Goal: Task Accomplishment & Management: Use online tool/utility

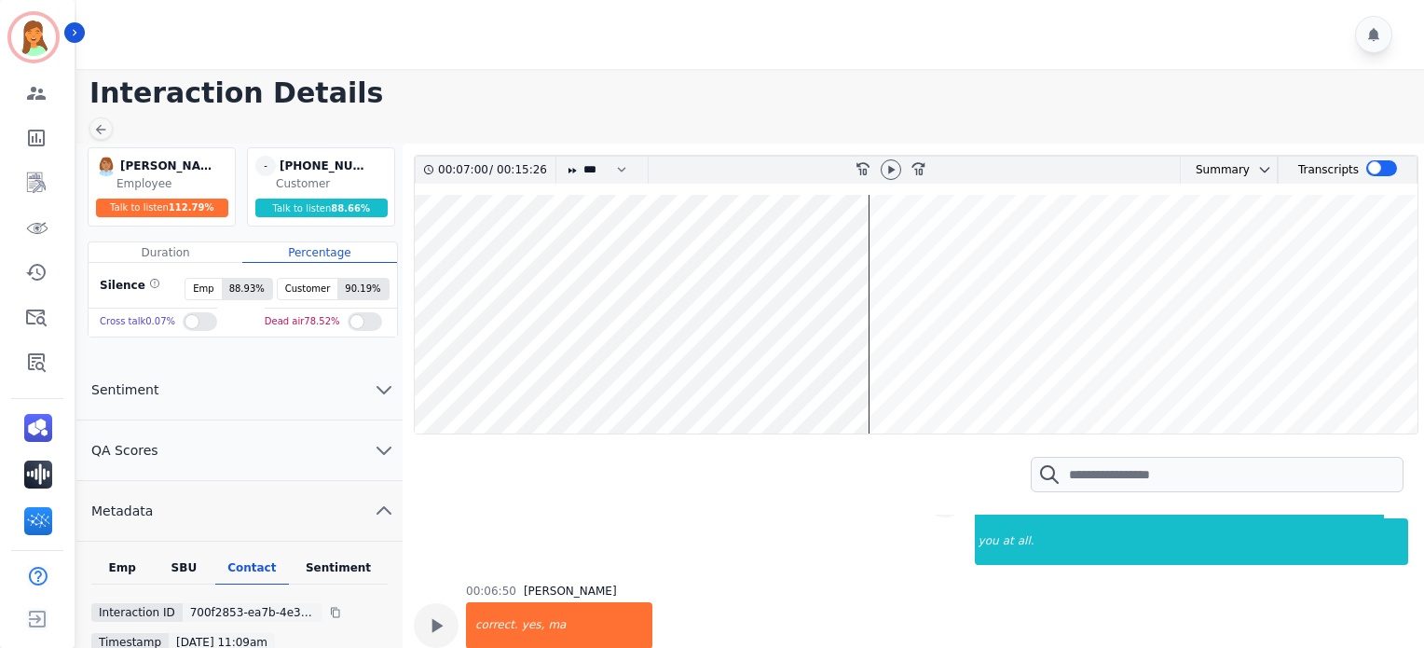
scroll to position [124, 0]
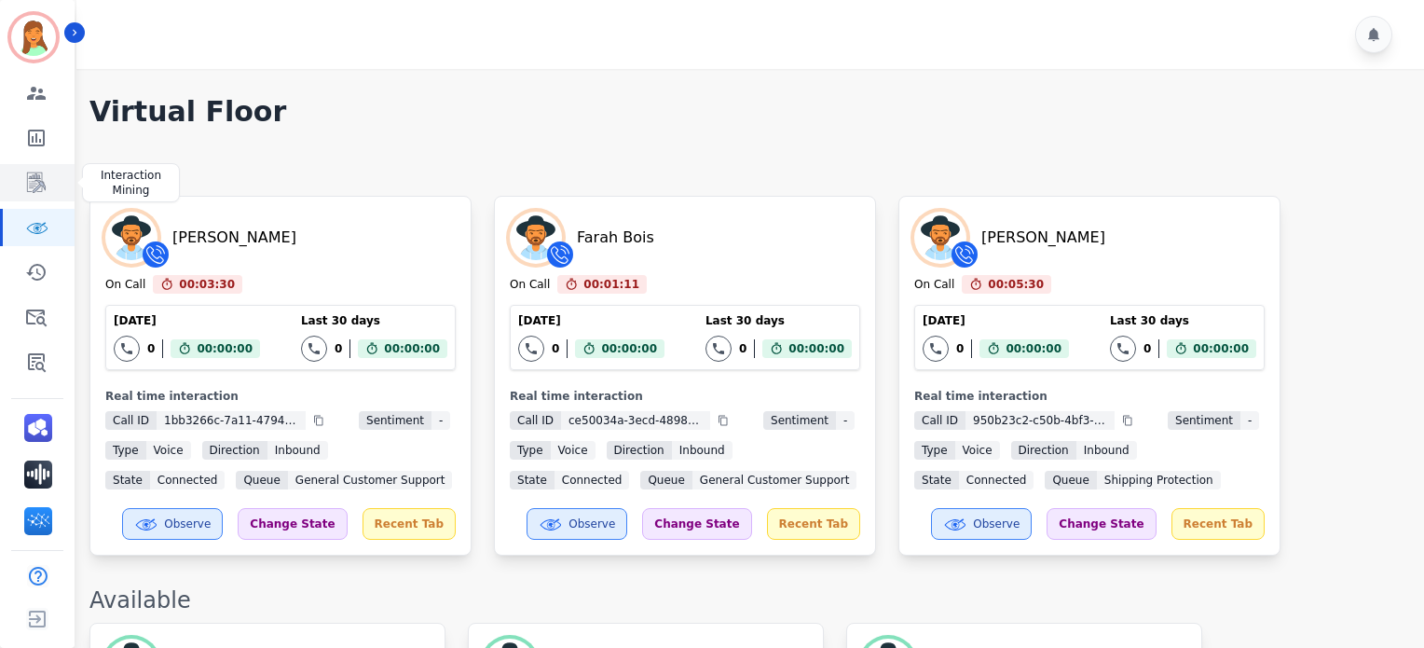
click at [47, 172] on link "Sidebar" at bounding box center [39, 182] width 72 height 37
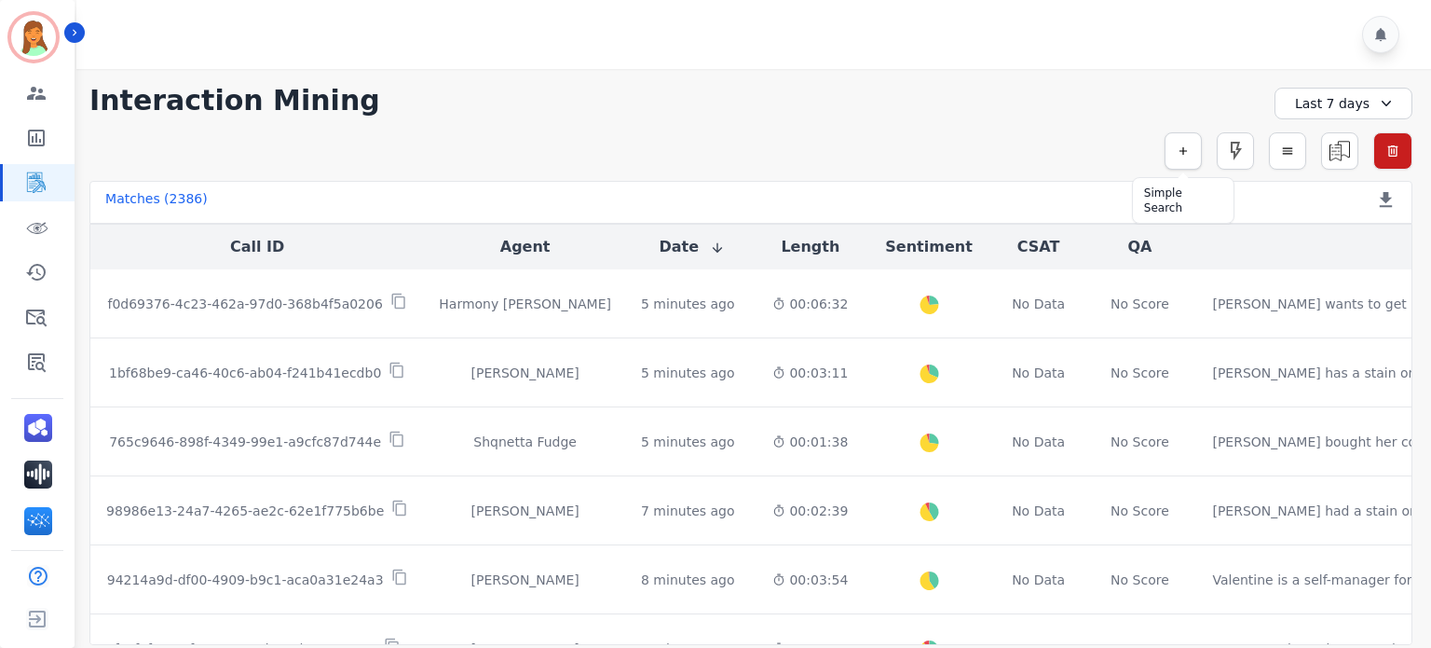
click at [1189, 157] on icon "button" at bounding box center [1183, 150] width 13 height 13
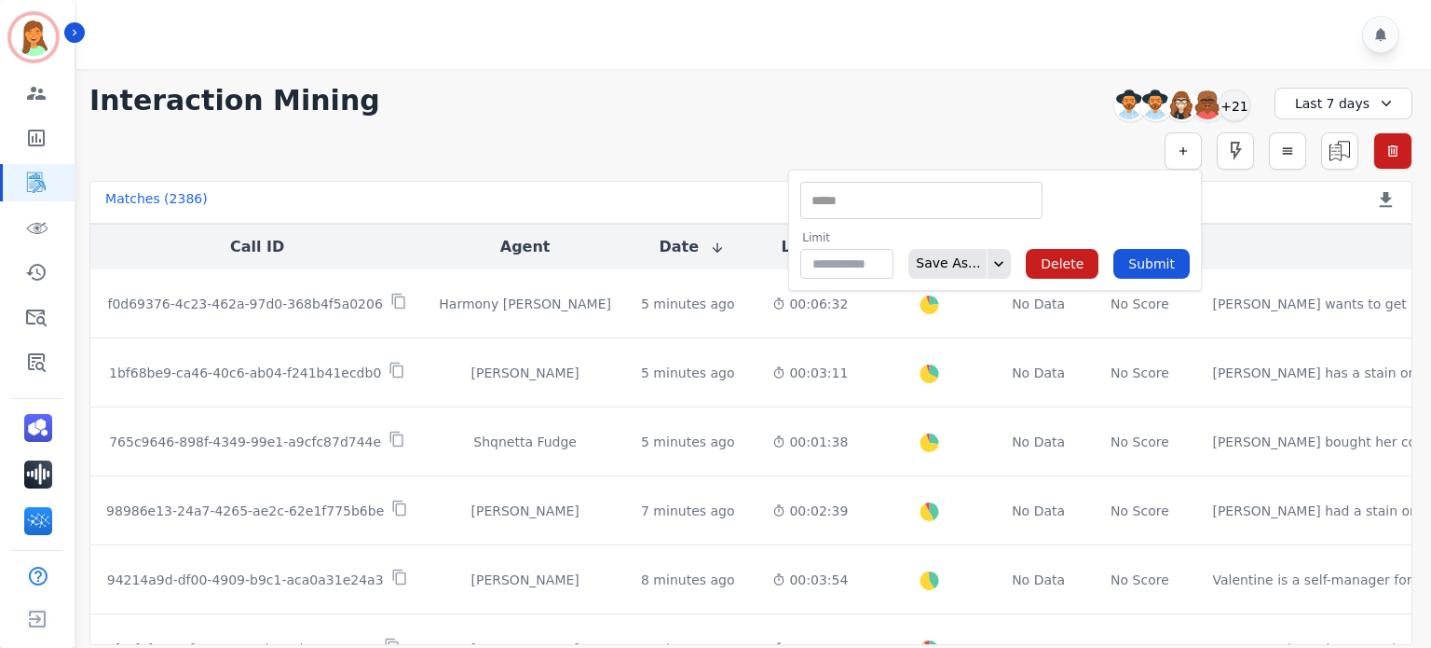
click at [864, 203] on input "selected options" at bounding box center [921, 201] width 233 height 20
type input "*****"
click at [880, 223] on li "CX Phone (ANI)" at bounding box center [921, 231] width 240 height 27
type input "**********"
click at [1050, 194] on div "** +15712429128 +15024108463 +12546442117 +19035705281 +13148153300 +1917558696…" at bounding box center [1120, 200] width 140 height 37
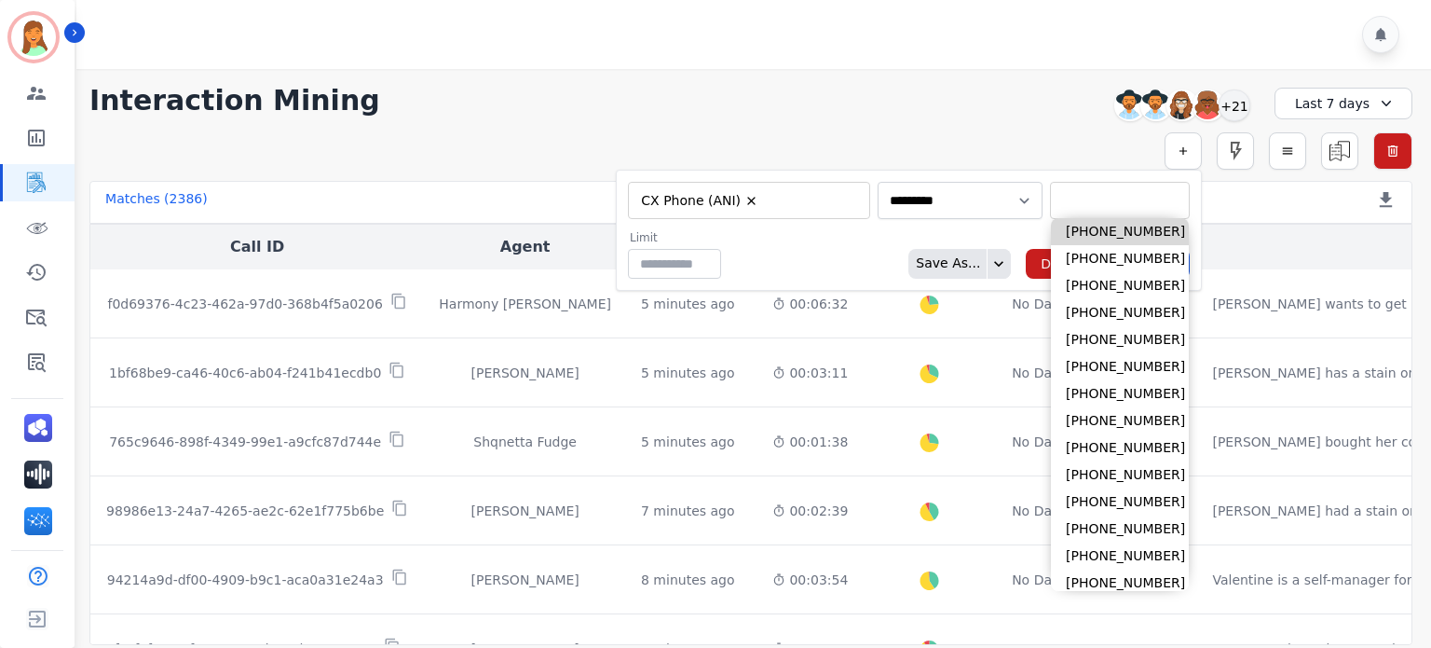
paste input "**********"
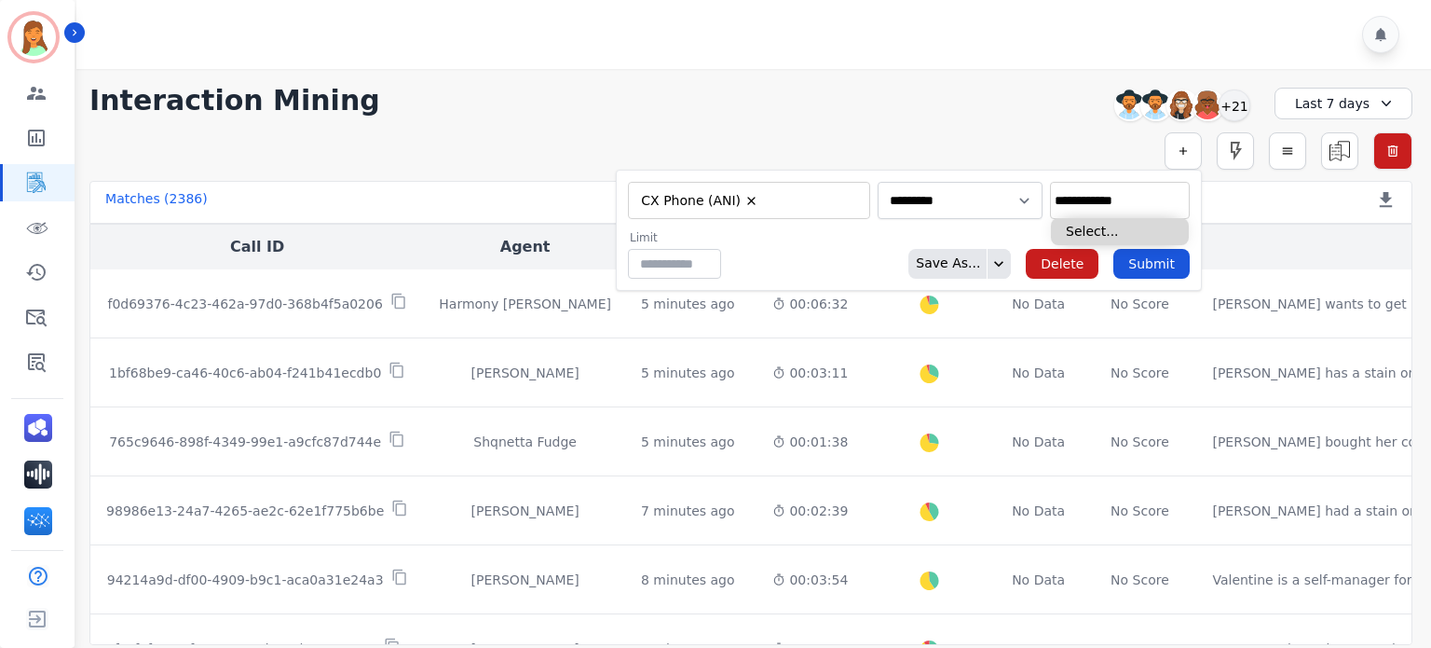
type input "**********"
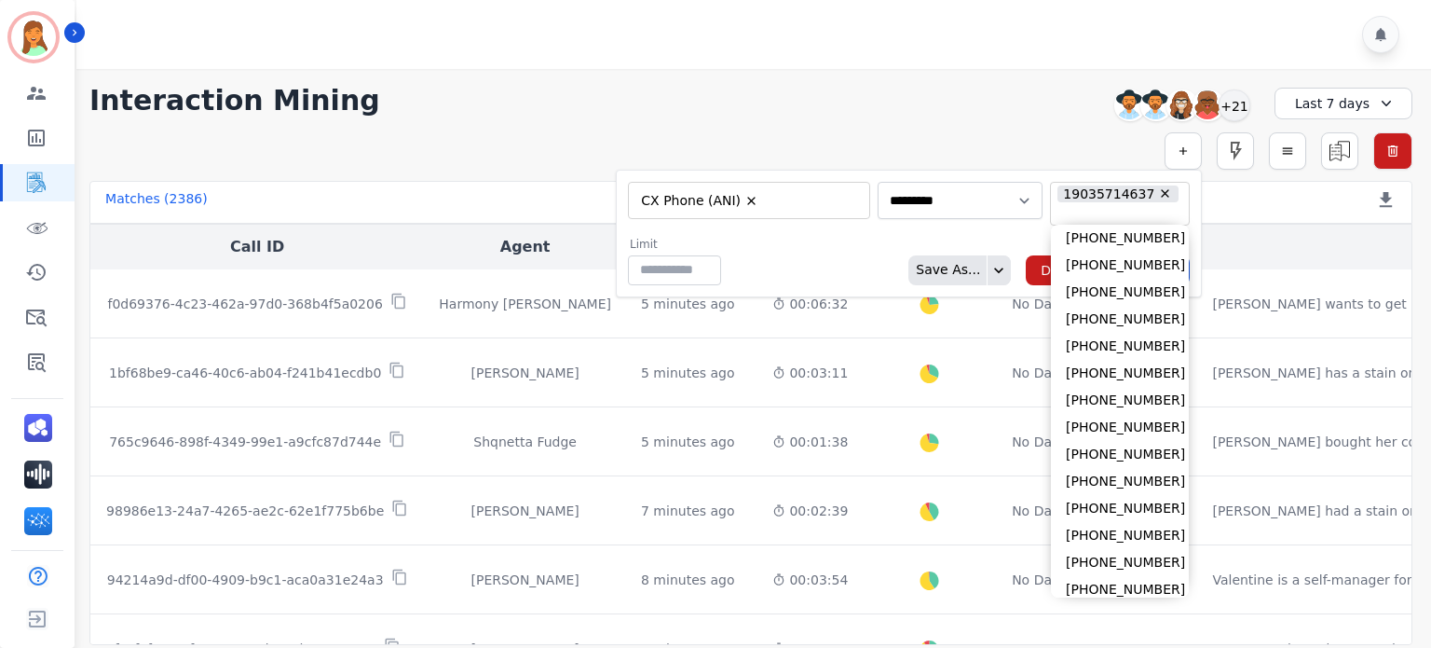
click at [977, 237] on div "Limit ** Save As... Delete Submit" at bounding box center [909, 261] width 562 height 48
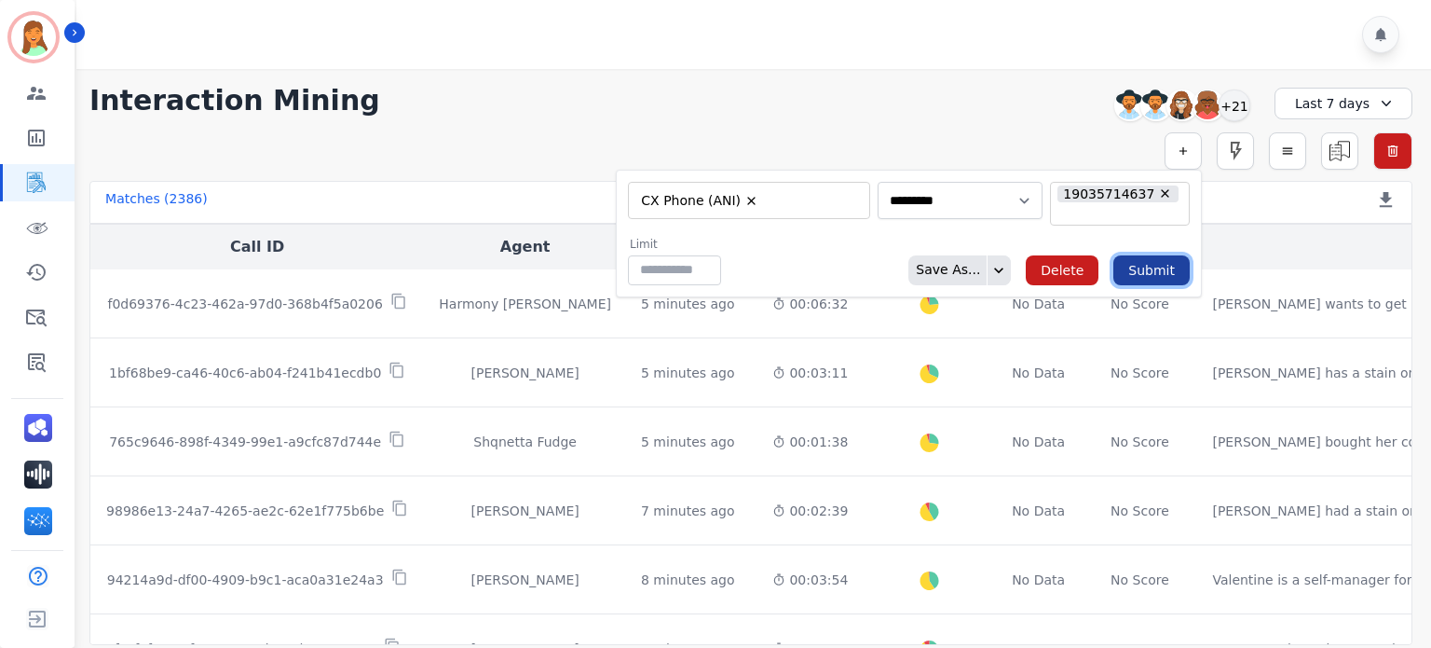
click at [1154, 265] on button "Submit" at bounding box center [1151, 270] width 76 height 30
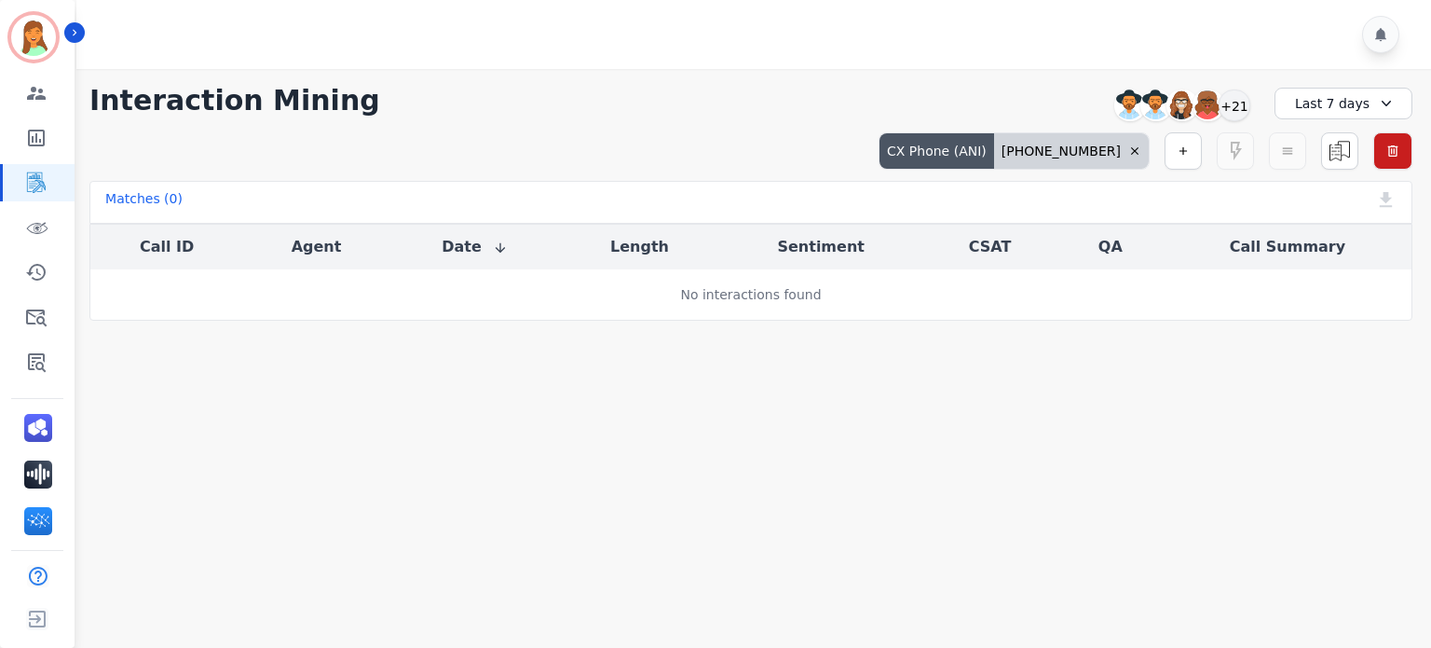
drag, startPoint x: 1318, startPoint y: 103, endPoint x: 1322, endPoint y: 218, distance: 114.7
click at [1318, 103] on div "Last 7 days" at bounding box center [1344, 104] width 138 height 32
click at [1340, 282] on li "Last 90 days" at bounding box center [1355, 280] width 93 height 19
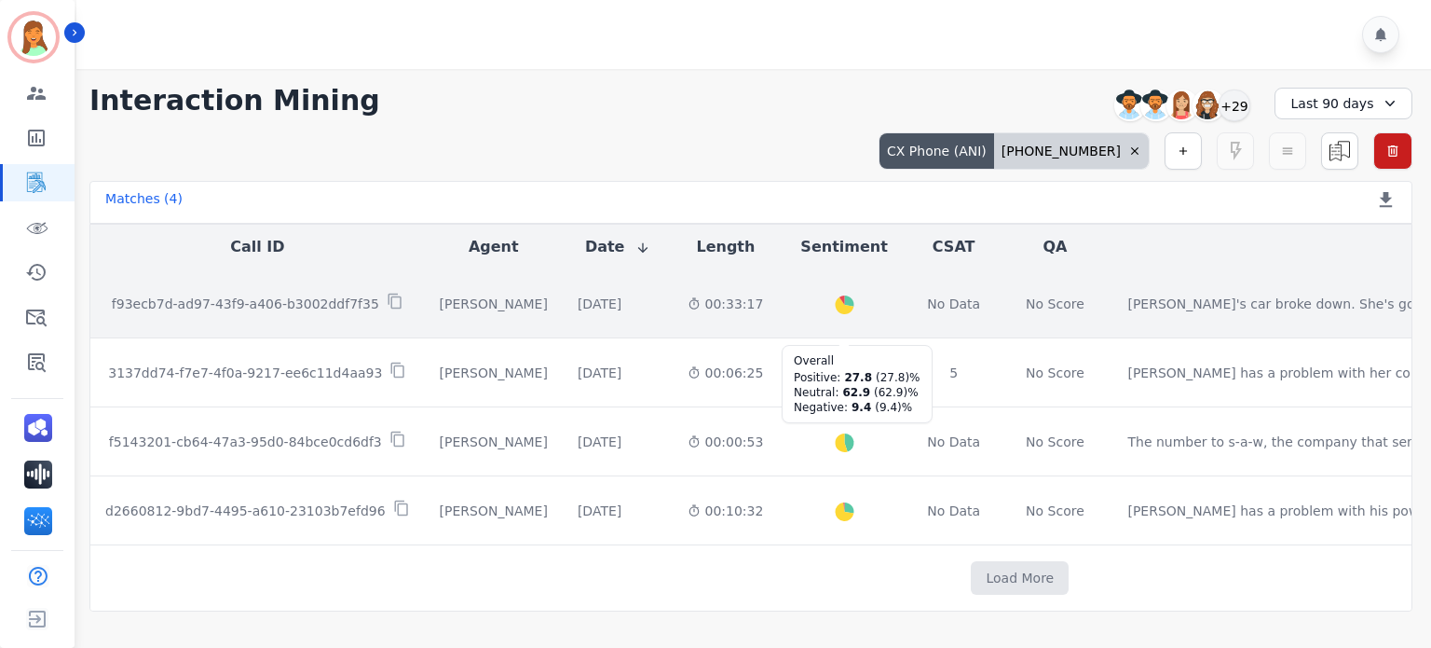
click at [814, 304] on icon "Created with Highcharts 10.2.0" at bounding box center [844, 307] width 61 height 61
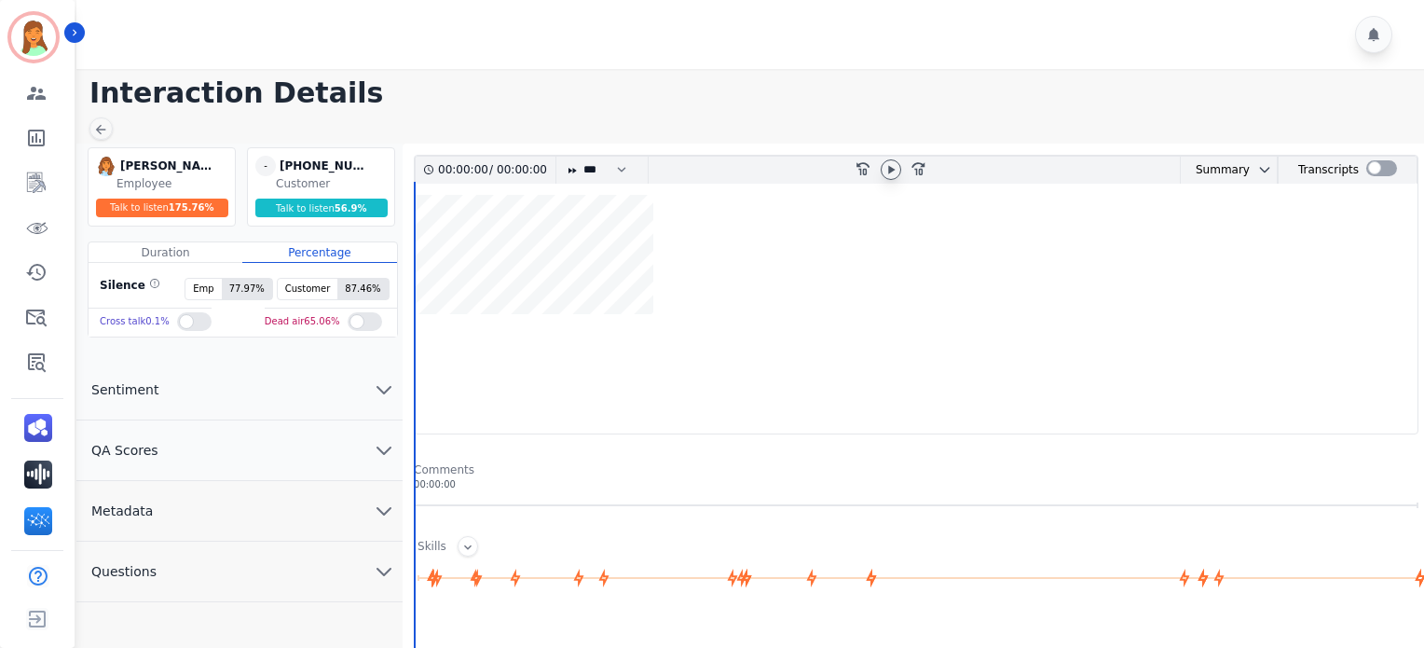
click at [891, 170] on icon at bounding box center [891, 169] width 7 height 8
click at [891, 169] on icon at bounding box center [890, 169] width 15 height 15
click at [889, 171] on icon at bounding box center [891, 169] width 7 height 8
click at [896, 168] on icon at bounding box center [890, 169] width 15 height 15
click at [902, 168] on div at bounding box center [891, 170] width 28 height 27
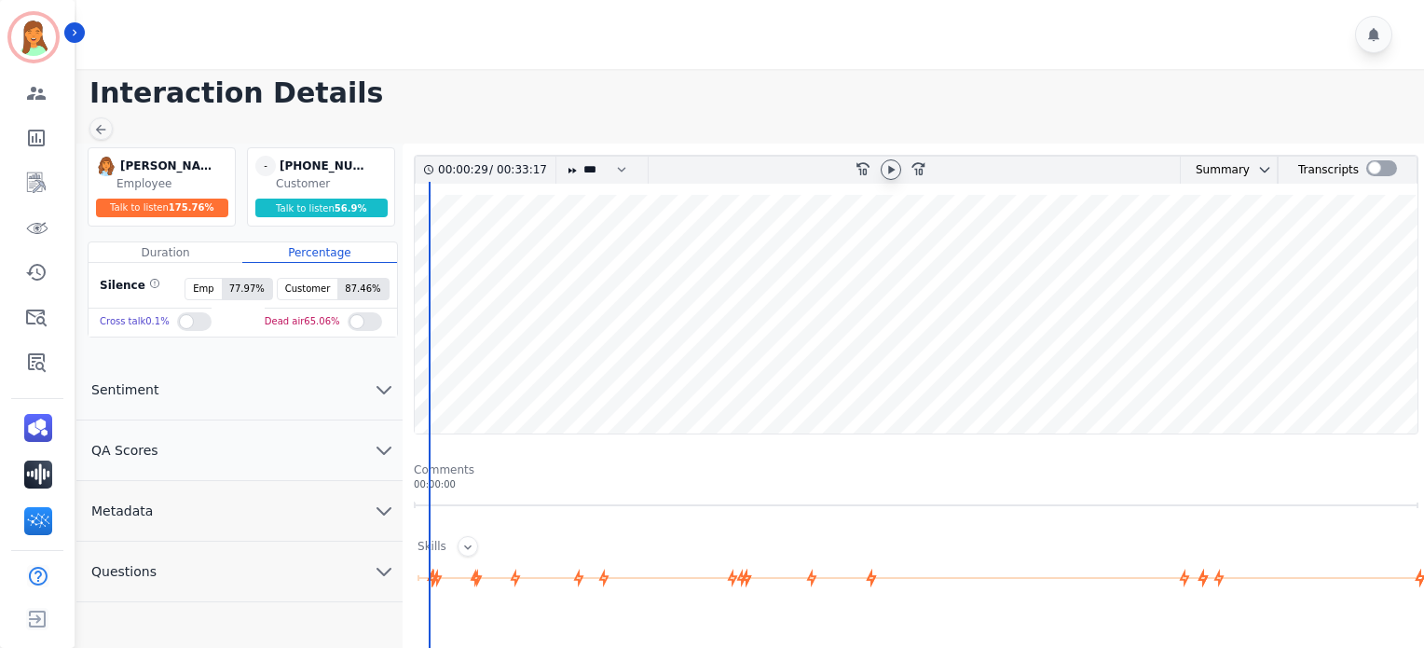
click at [903, 171] on div "rewind-10 fast-forward-10" at bounding box center [891, 170] width 301 height 27
click at [889, 171] on icon at bounding box center [890, 169] width 15 height 15
click at [893, 173] on icon at bounding box center [890, 169] width 15 height 15
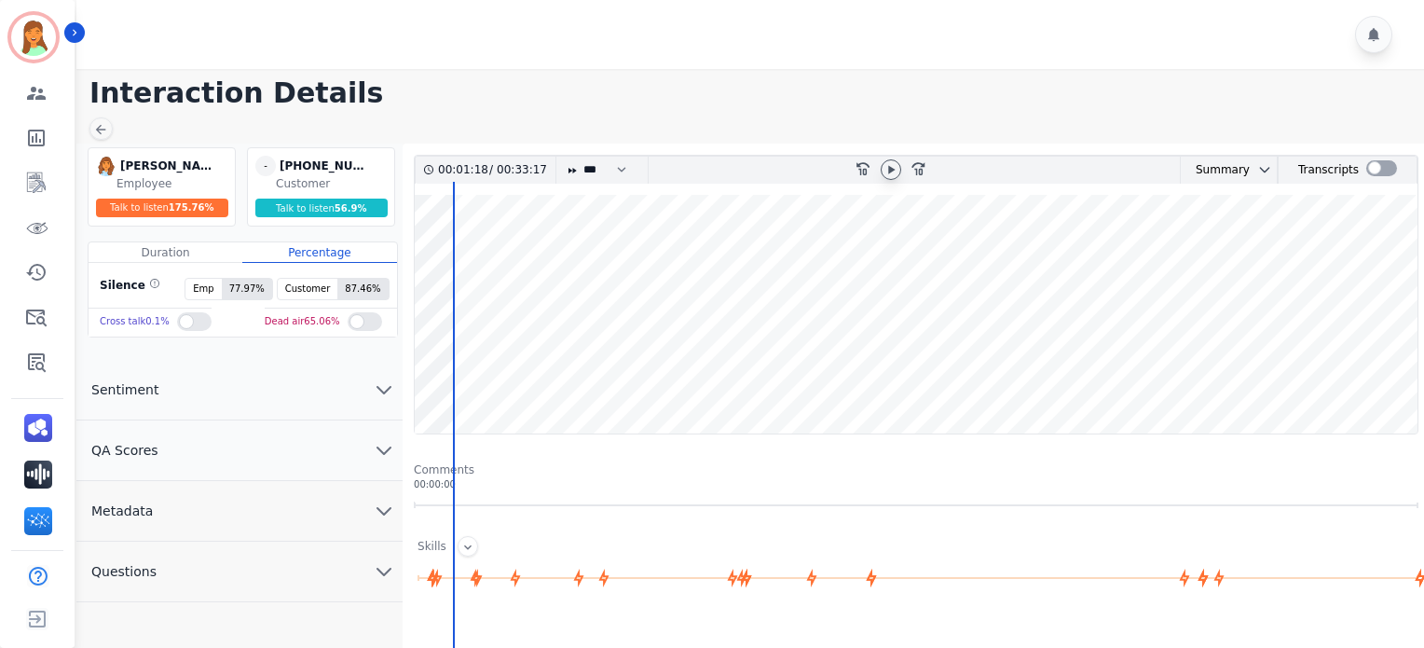
click at [877, 157] on div at bounding box center [891, 170] width 28 height 27
click at [887, 172] on icon at bounding box center [890, 169] width 15 height 15
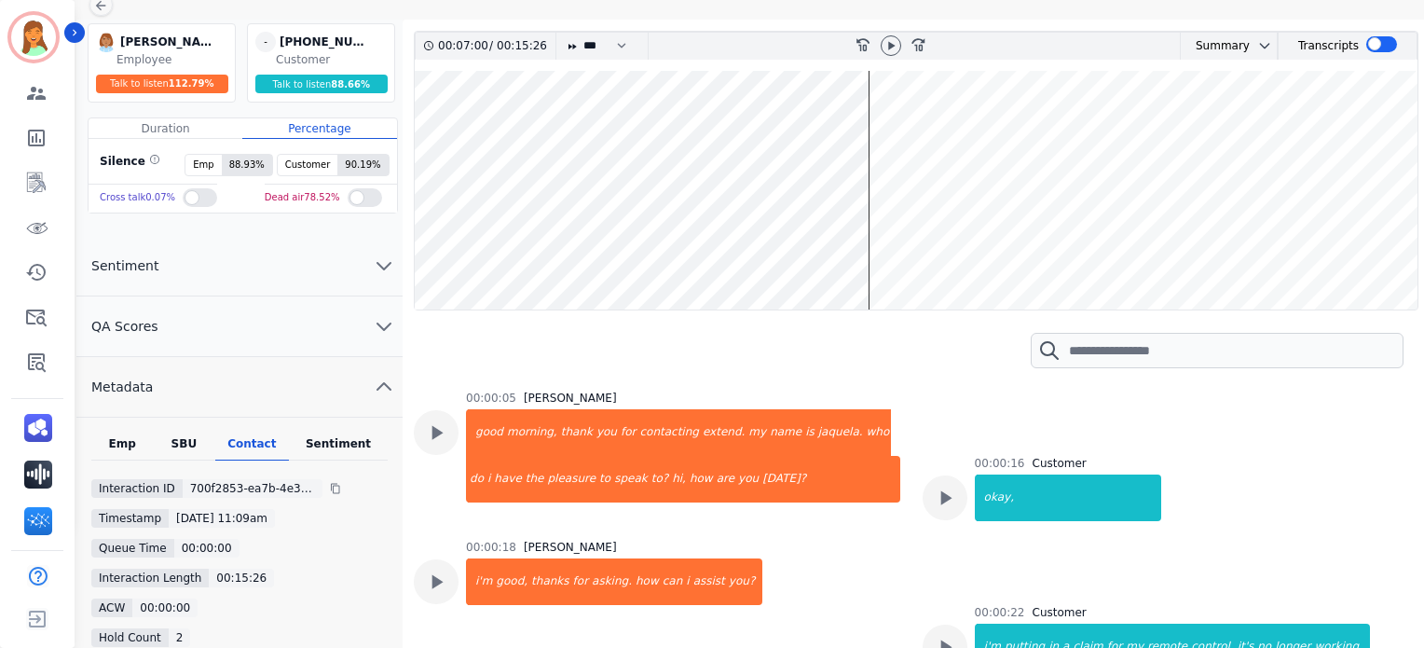
scroll to position [6892, 0]
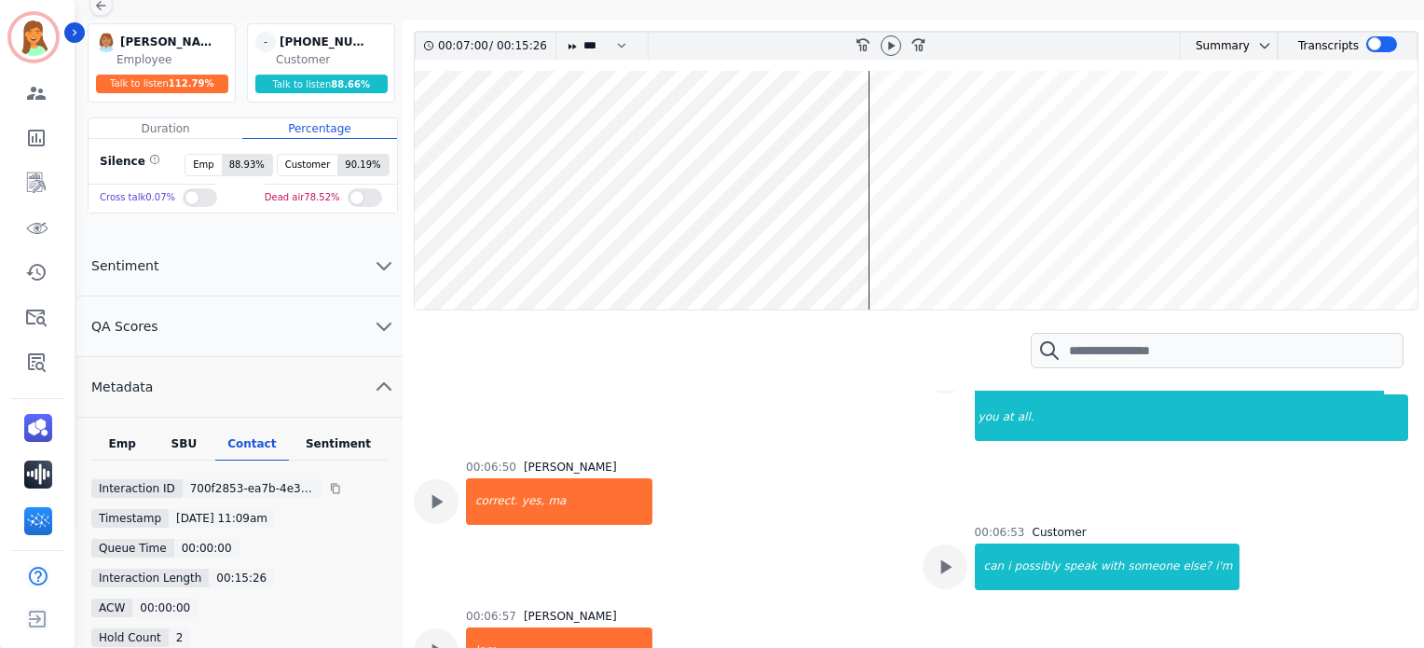
click at [416, 254] on div "00:07:00 / 00:15:26 * * * **** * *** * **** rewind-10 fast-forward-10 Summary A…" at bounding box center [916, 374] width 1004 height 686
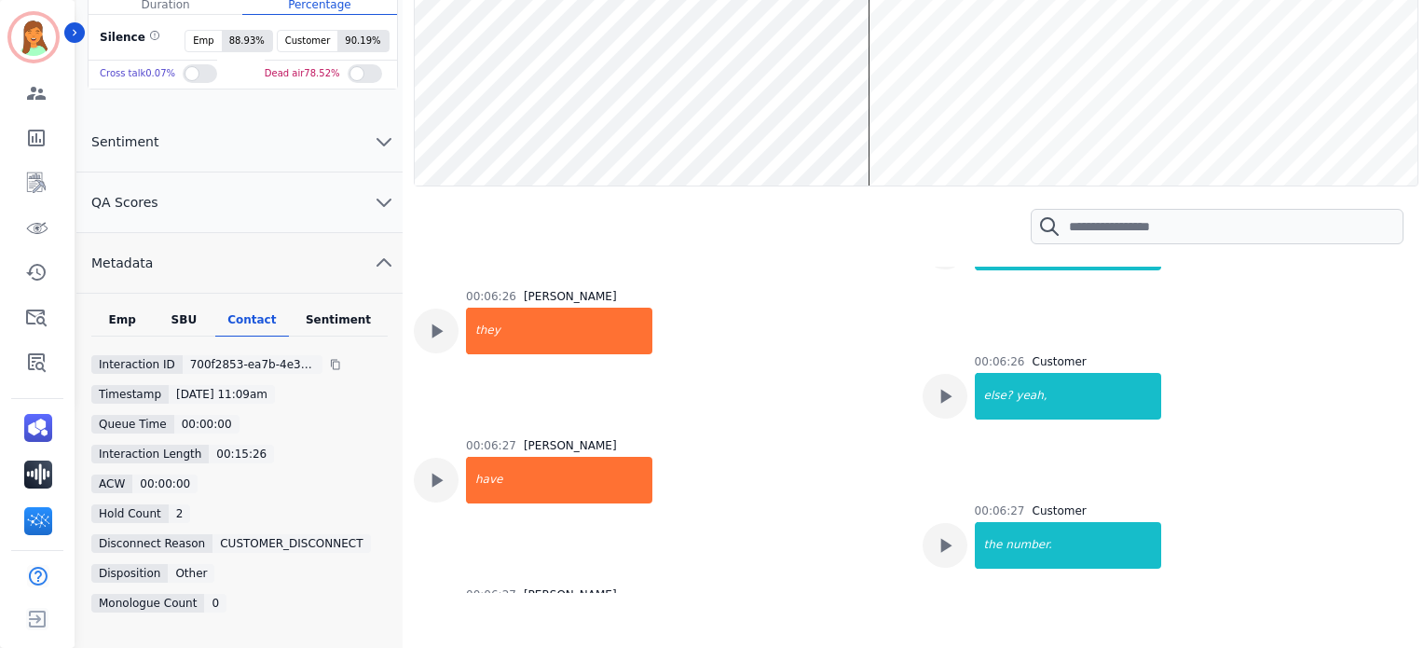
scroll to position [5401, 0]
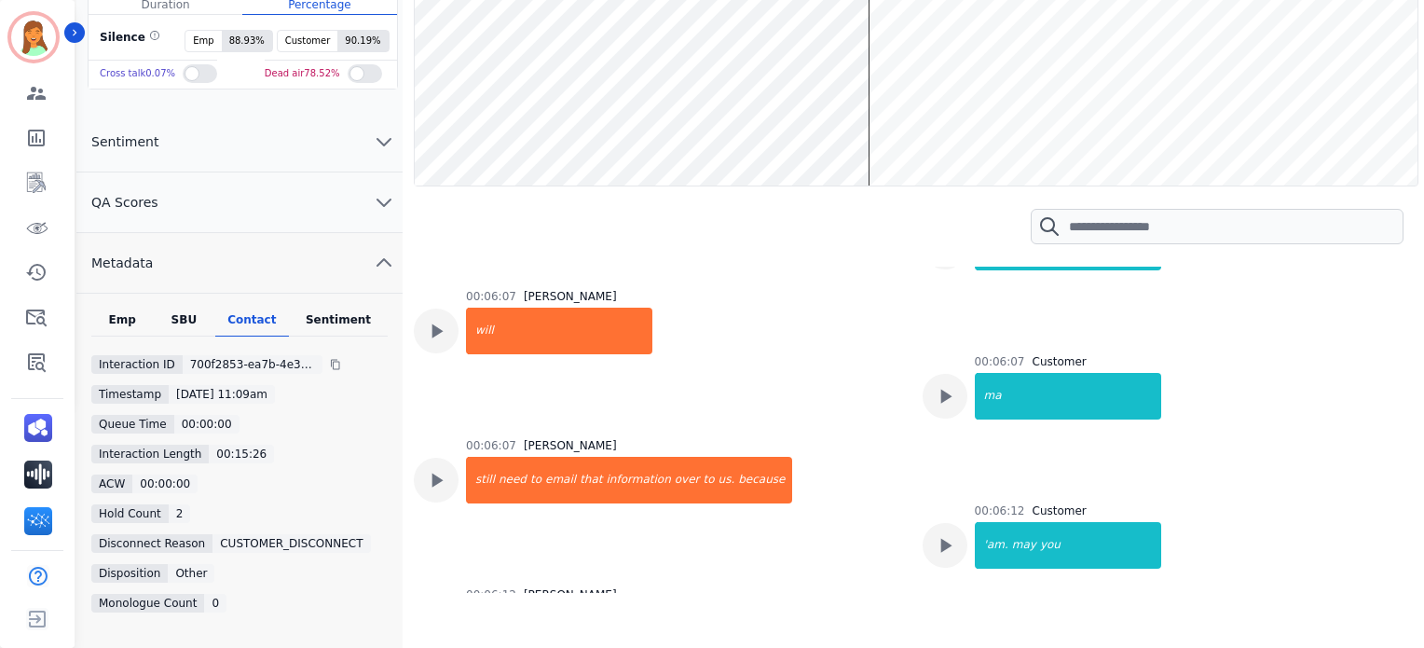
click at [416, 164] on wave at bounding box center [916, 66] width 1003 height 239
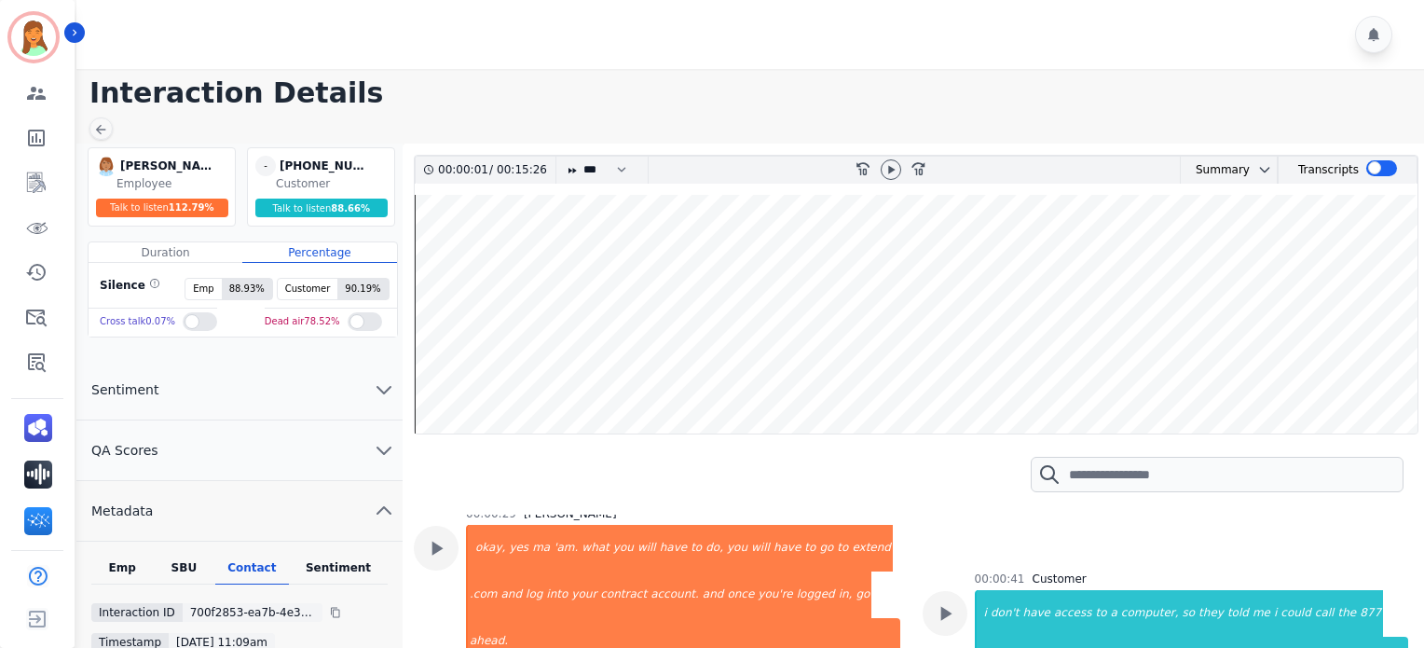
scroll to position [0, 0]
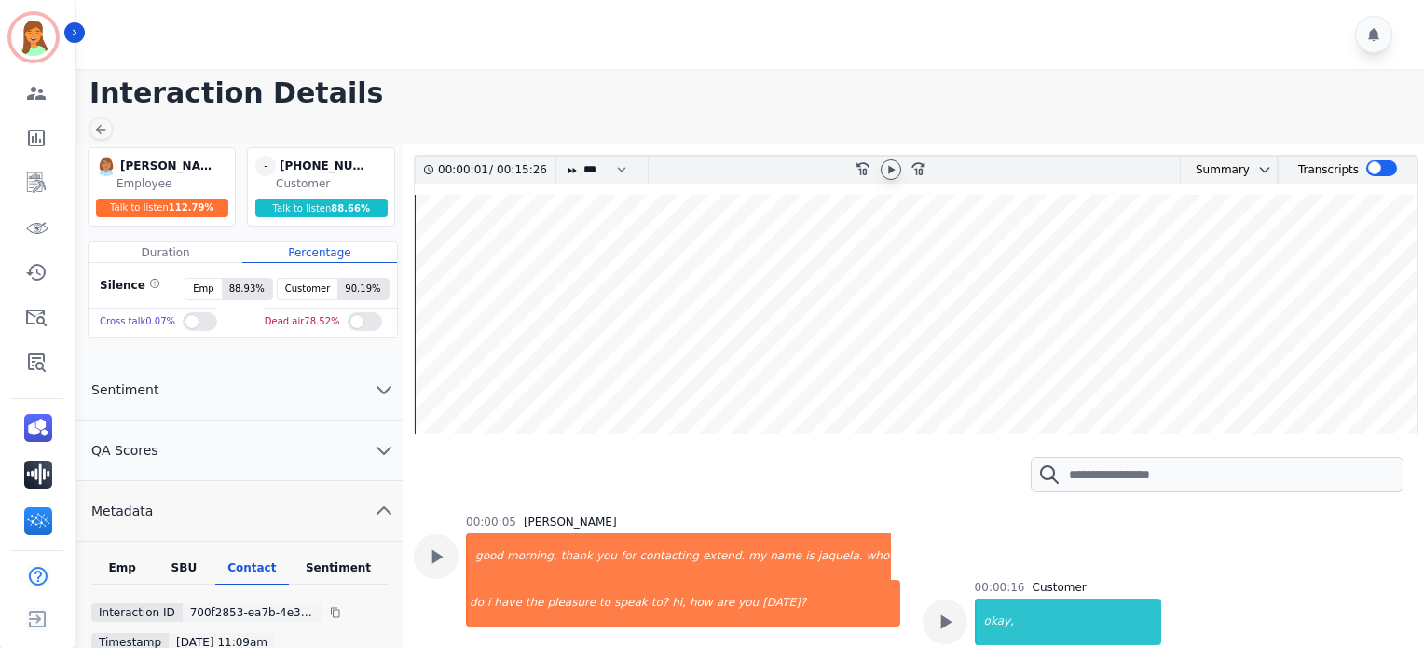
click at [893, 167] on icon at bounding box center [891, 169] width 7 height 8
click at [885, 168] on icon at bounding box center [890, 169] width 15 height 15
click at [887, 167] on icon at bounding box center [890, 169] width 15 height 15
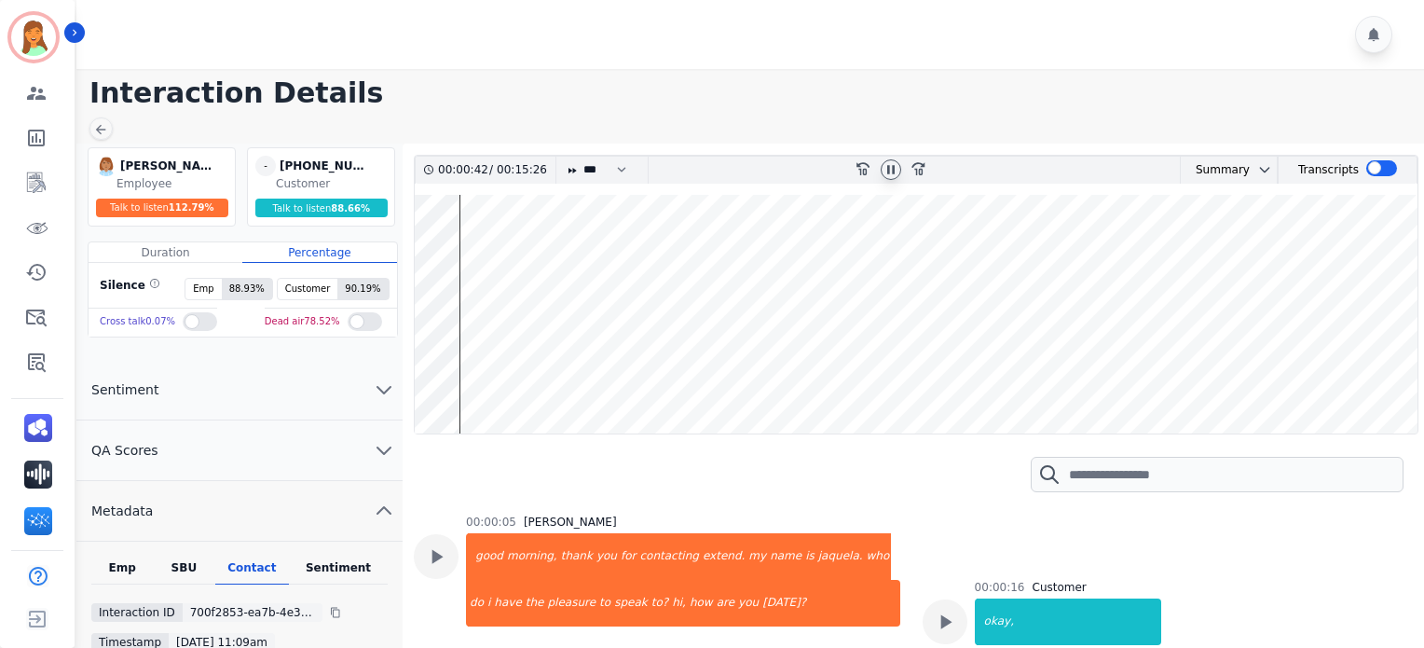
click at [415, 375] on wave at bounding box center [916, 314] width 1003 height 239
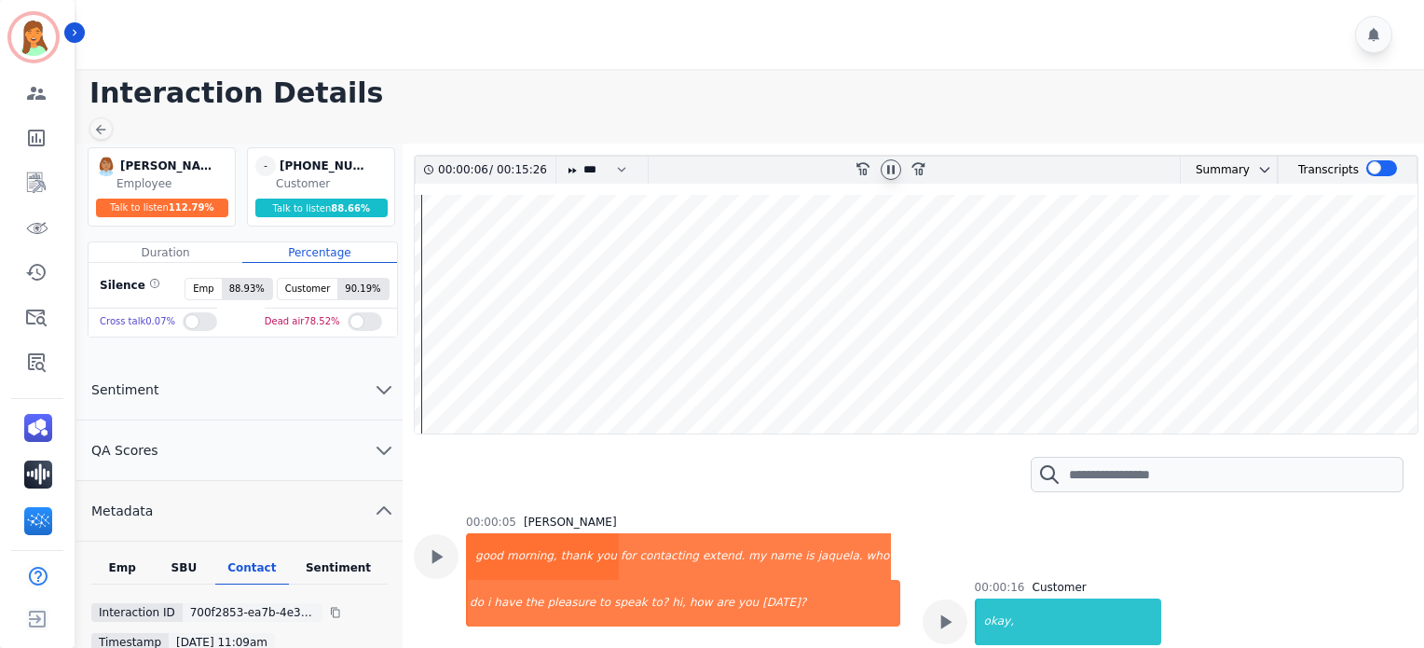
drag, startPoint x: 1025, startPoint y: 368, endPoint x: 1004, endPoint y: 369, distance: 21.5
click at [1025, 368] on wave at bounding box center [916, 314] width 1003 height 239
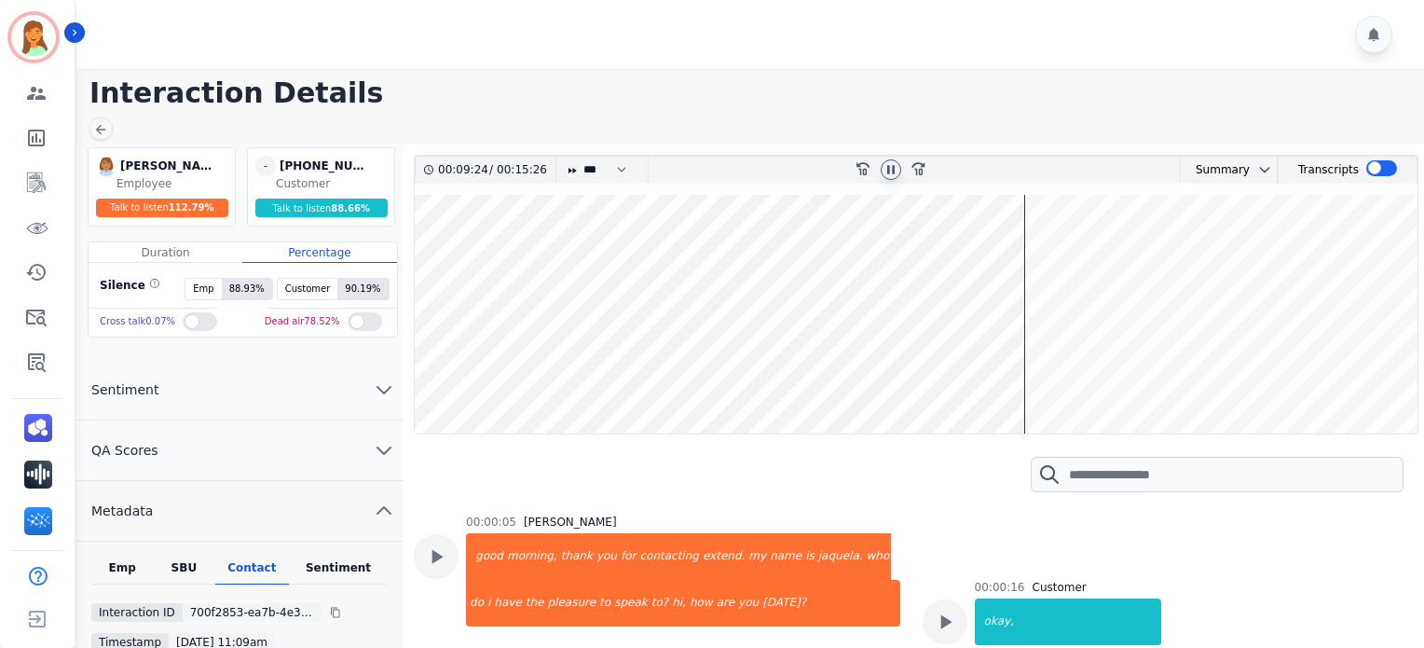
scroll to position [7041, 0]
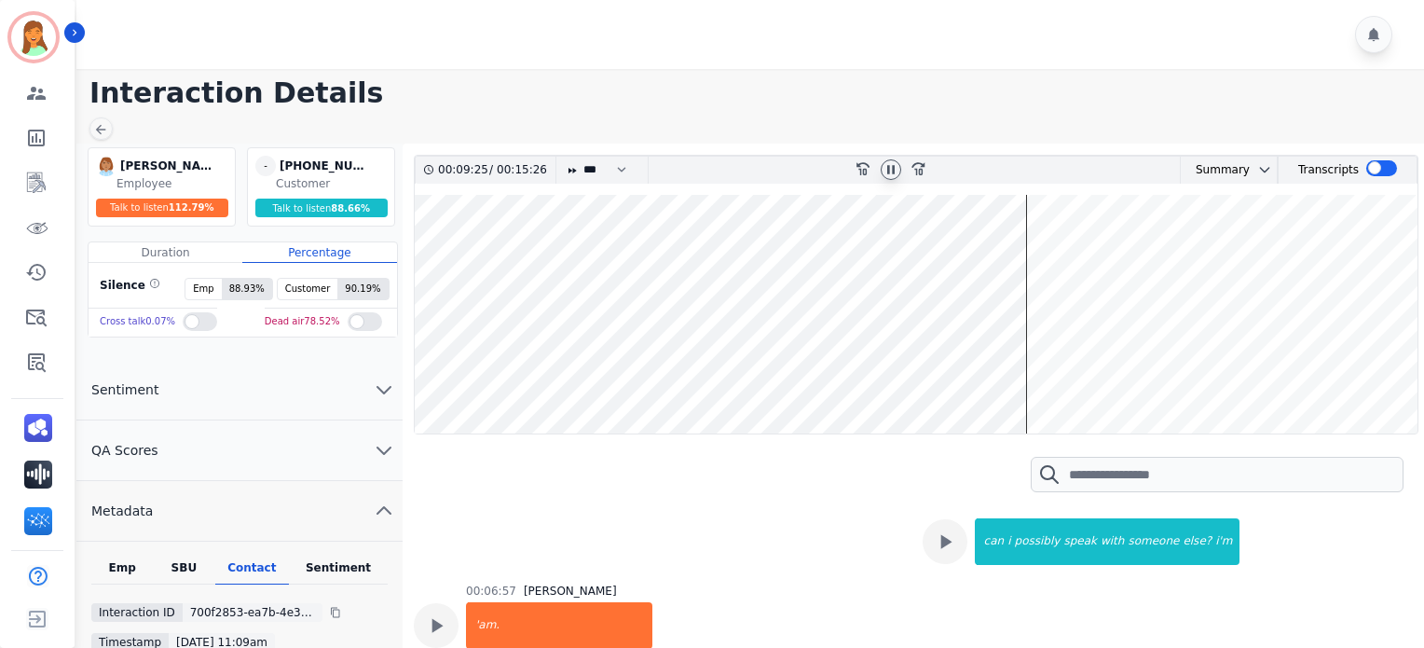
click at [420, 383] on wave at bounding box center [916, 314] width 1003 height 239
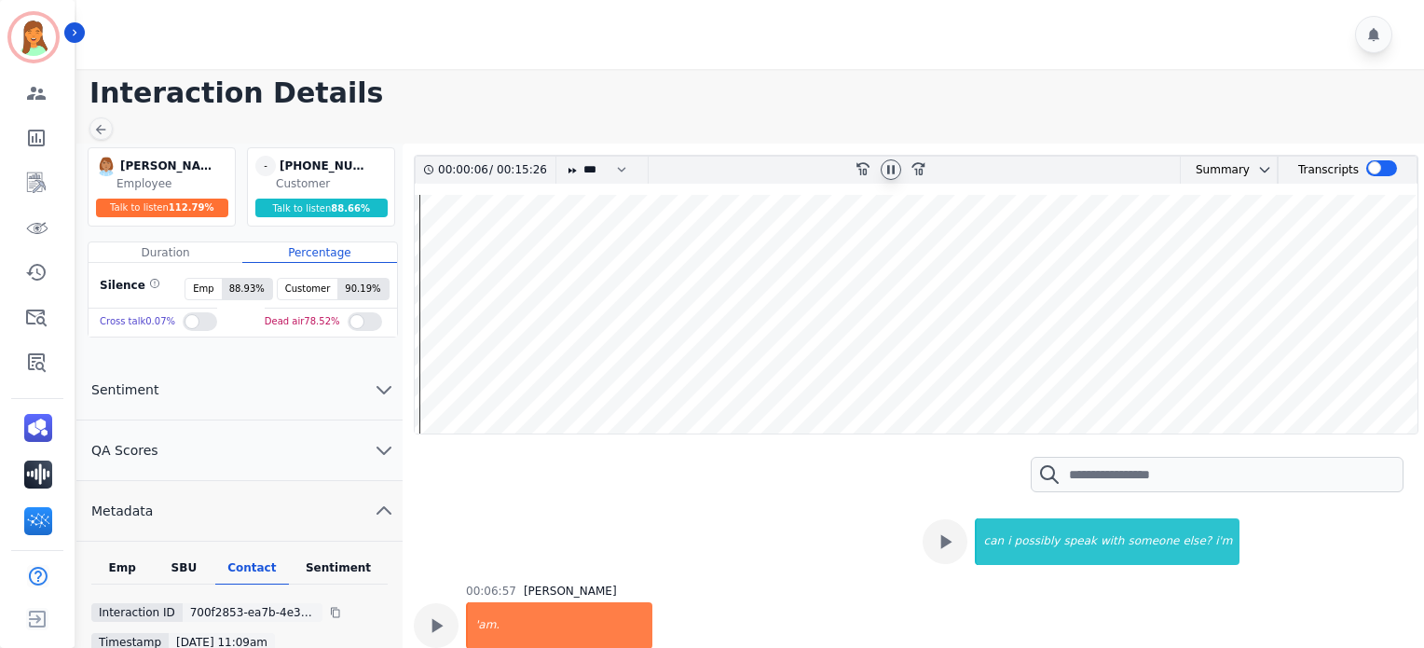
click at [882, 177] on div at bounding box center [891, 170] width 28 height 27
click at [888, 170] on icon at bounding box center [890, 169] width 7 height 8
click at [887, 159] on div at bounding box center [891, 169] width 20 height 20
click at [895, 157] on div at bounding box center [891, 170] width 28 height 27
click at [892, 166] on icon at bounding box center [890, 169] width 7 height 8
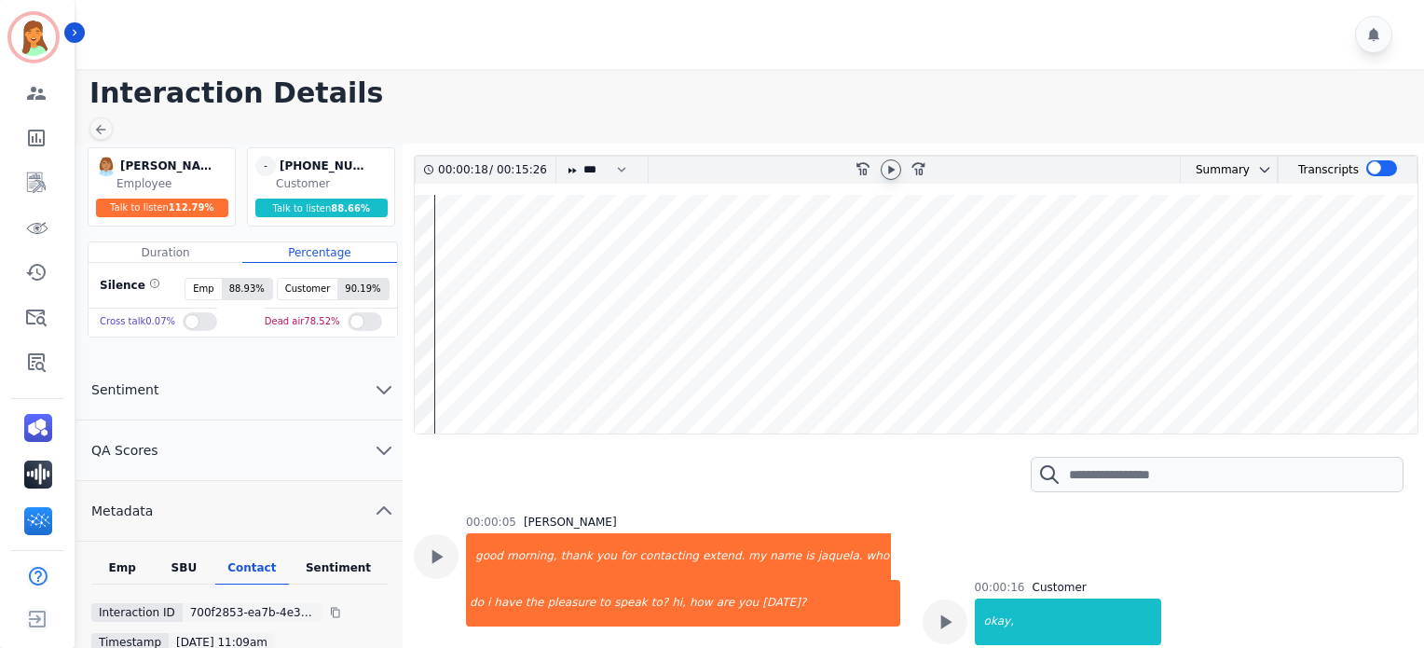
scroll to position [124, 0]
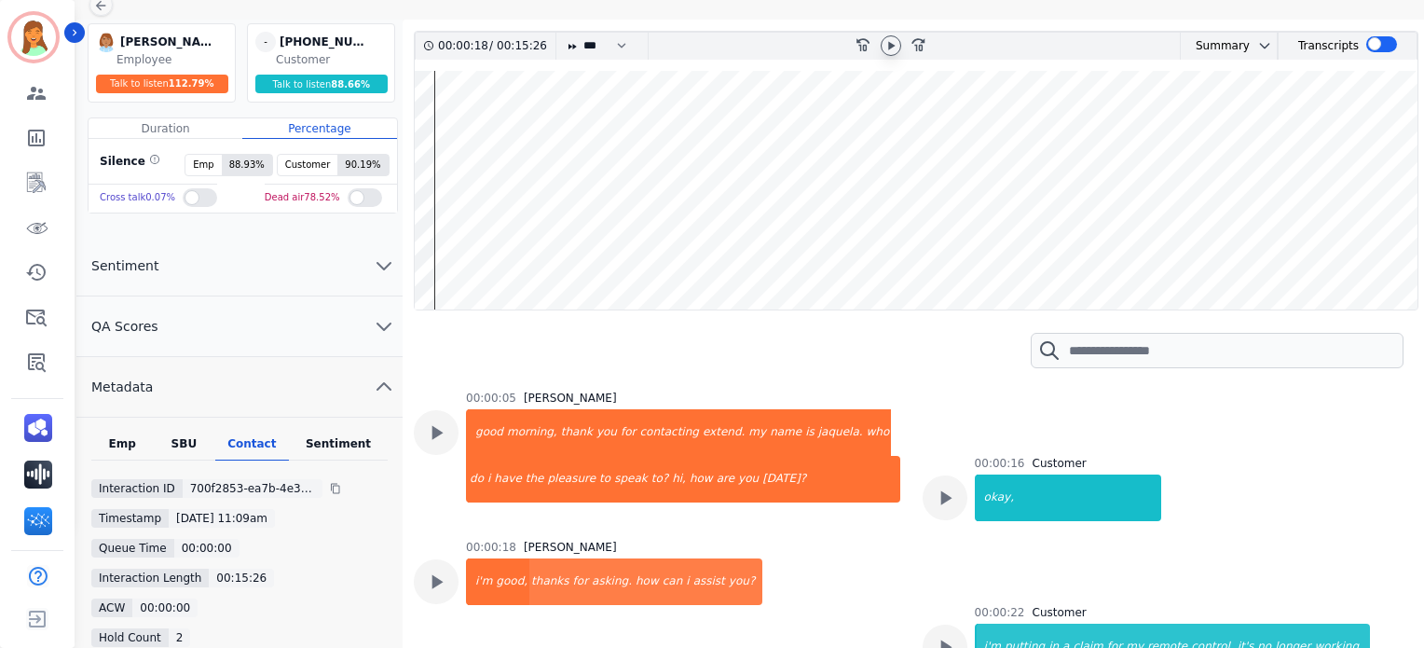
click at [870, 253] on wave at bounding box center [916, 190] width 1003 height 239
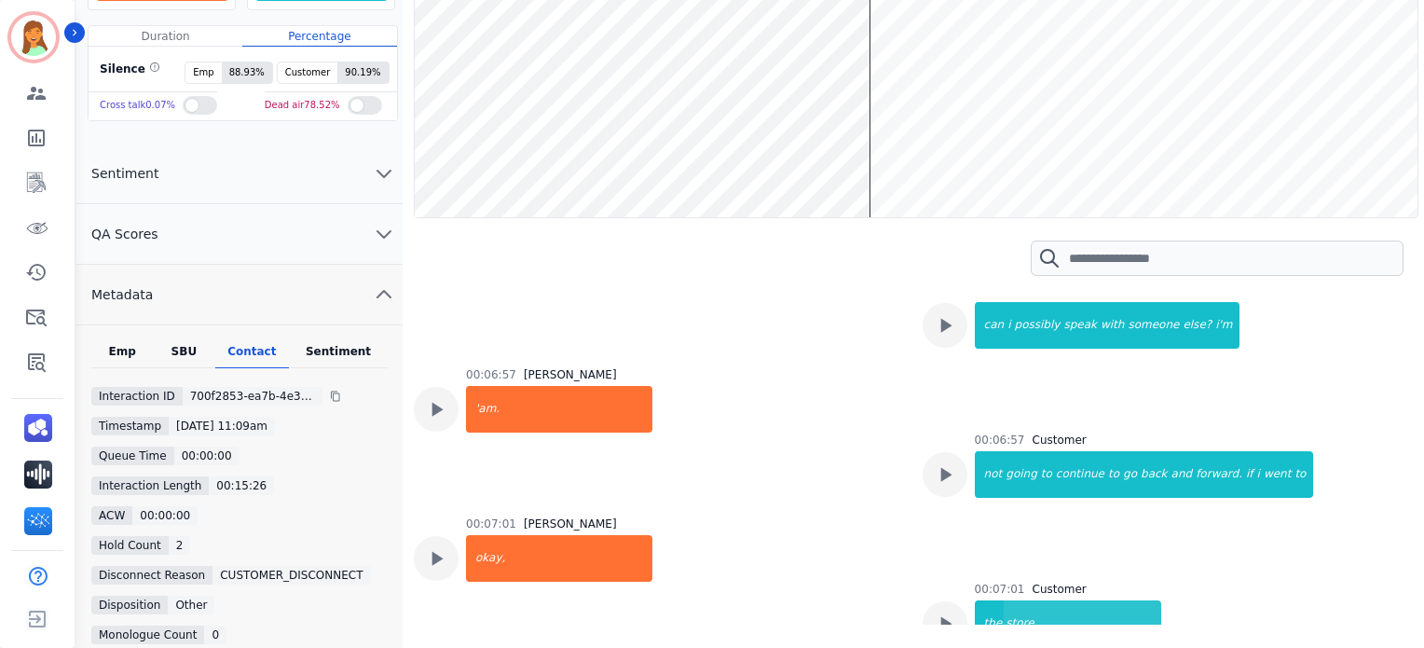
scroll to position [0, 0]
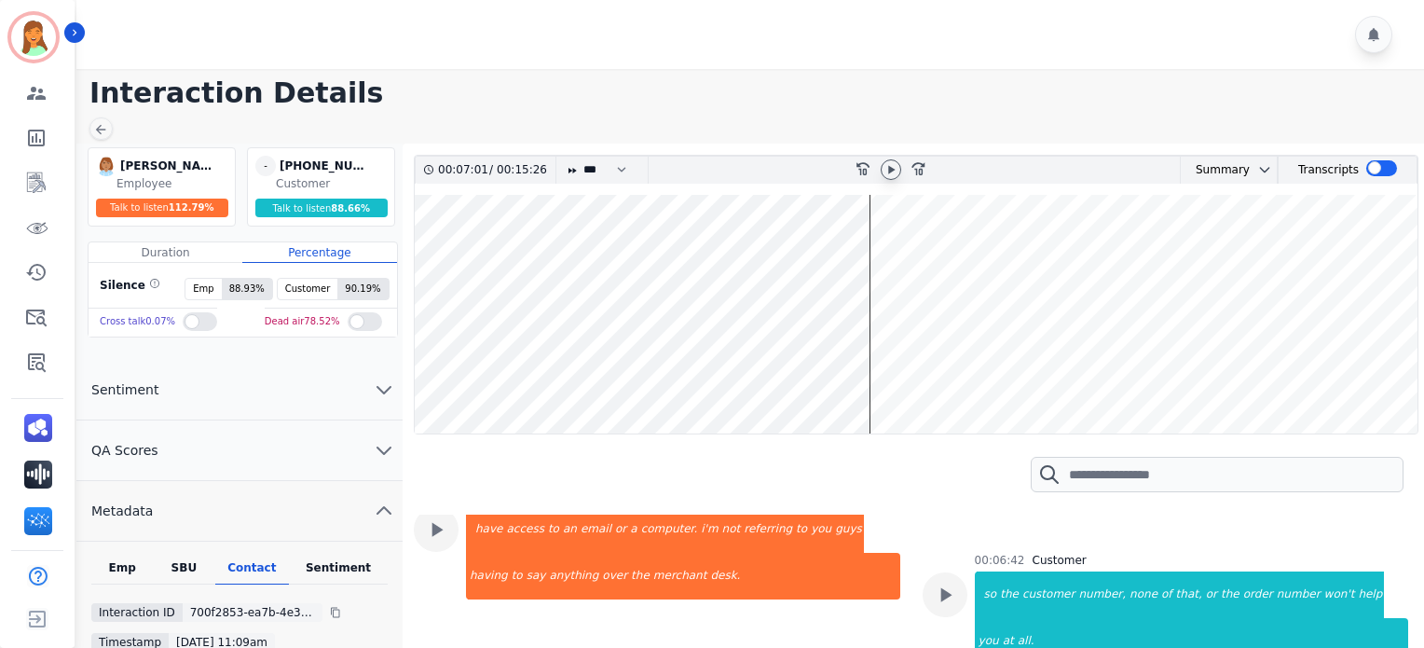
click at [1401, 265] on wave at bounding box center [916, 314] width 1003 height 239
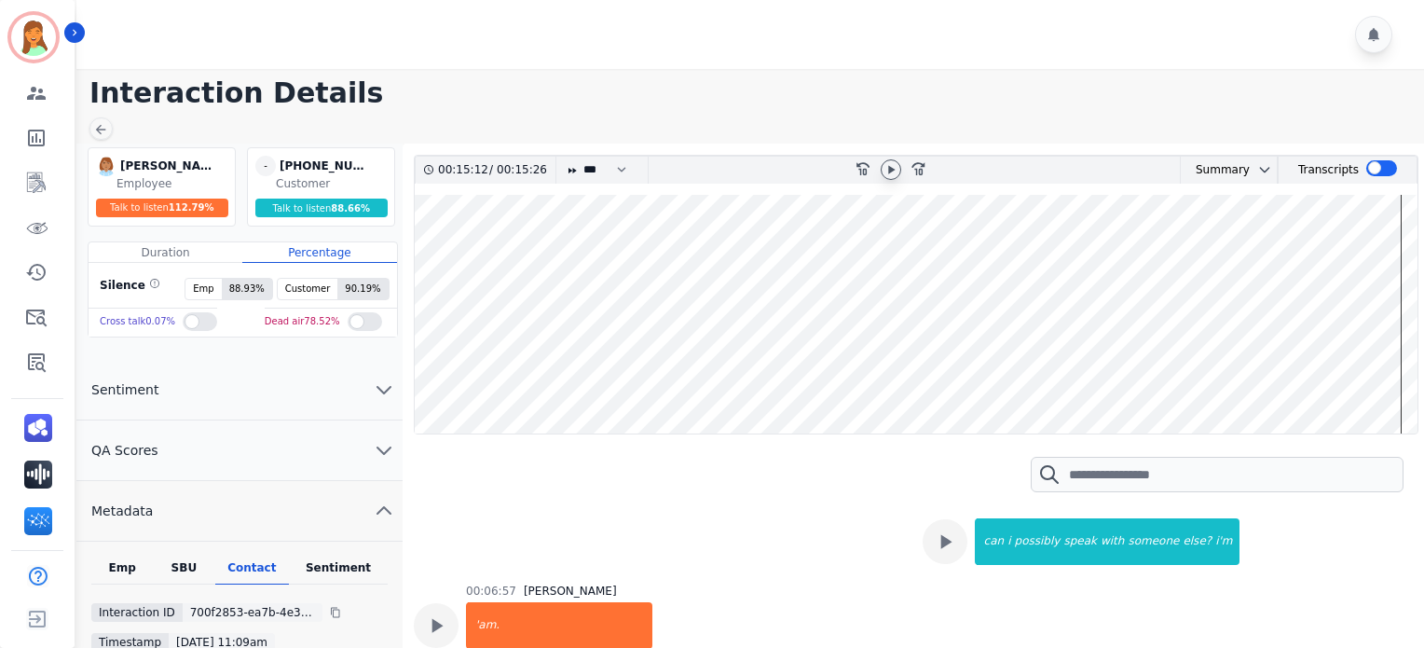
click at [891, 180] on div at bounding box center [891, 170] width 28 height 27
click at [891, 167] on icon at bounding box center [891, 169] width 7 height 8
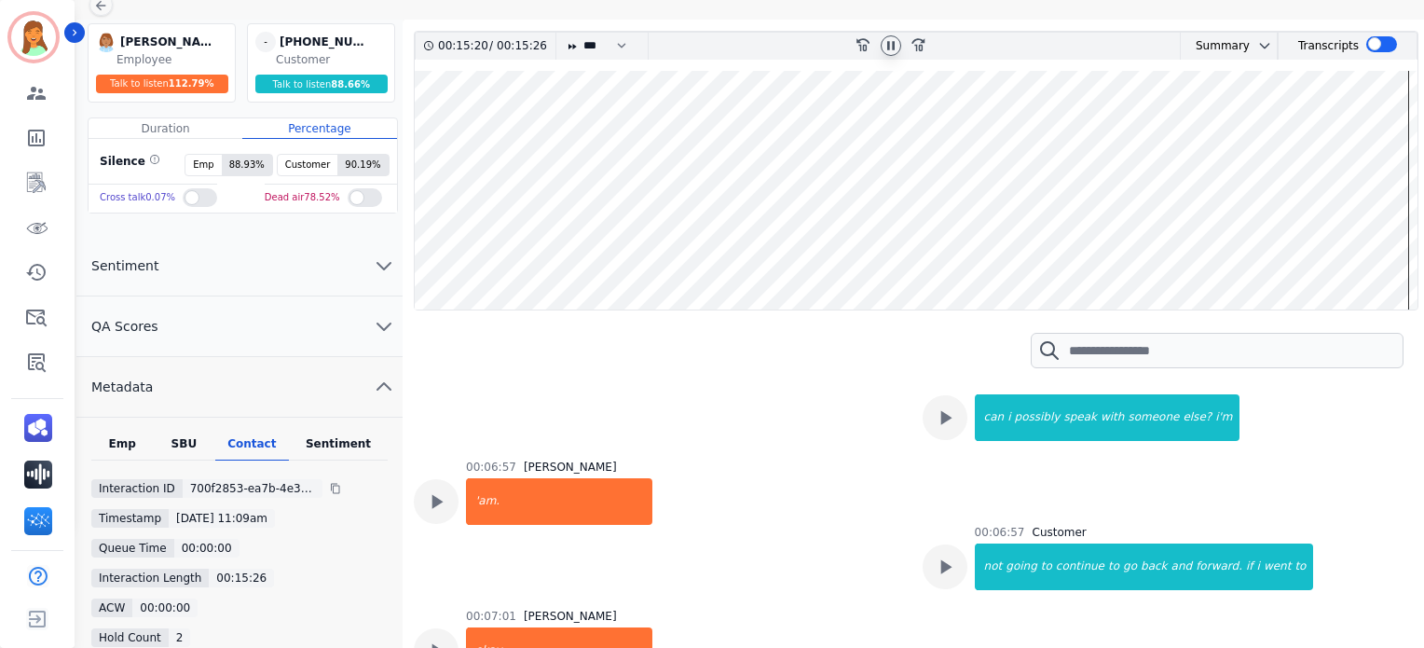
click at [891, 41] on icon at bounding box center [890, 45] width 15 height 15
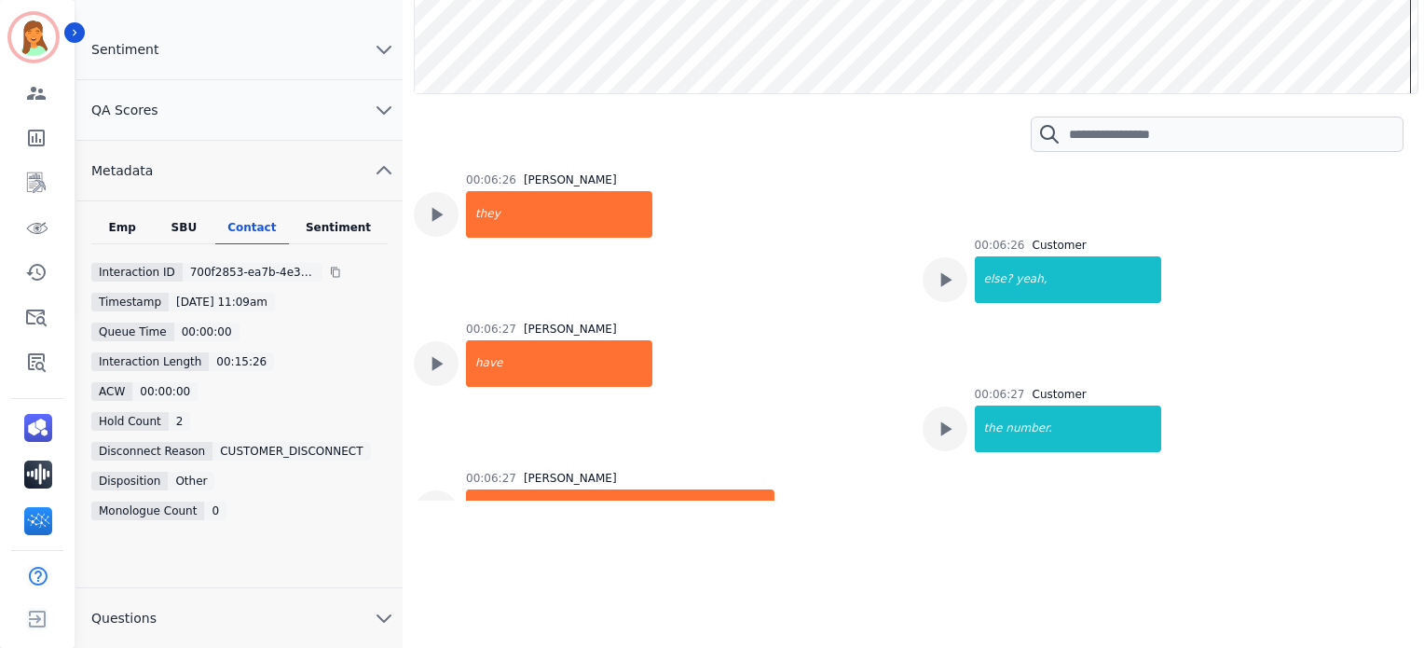
scroll to position [0, 0]
